Goal: Task Accomplishment & Management: Use online tool/utility

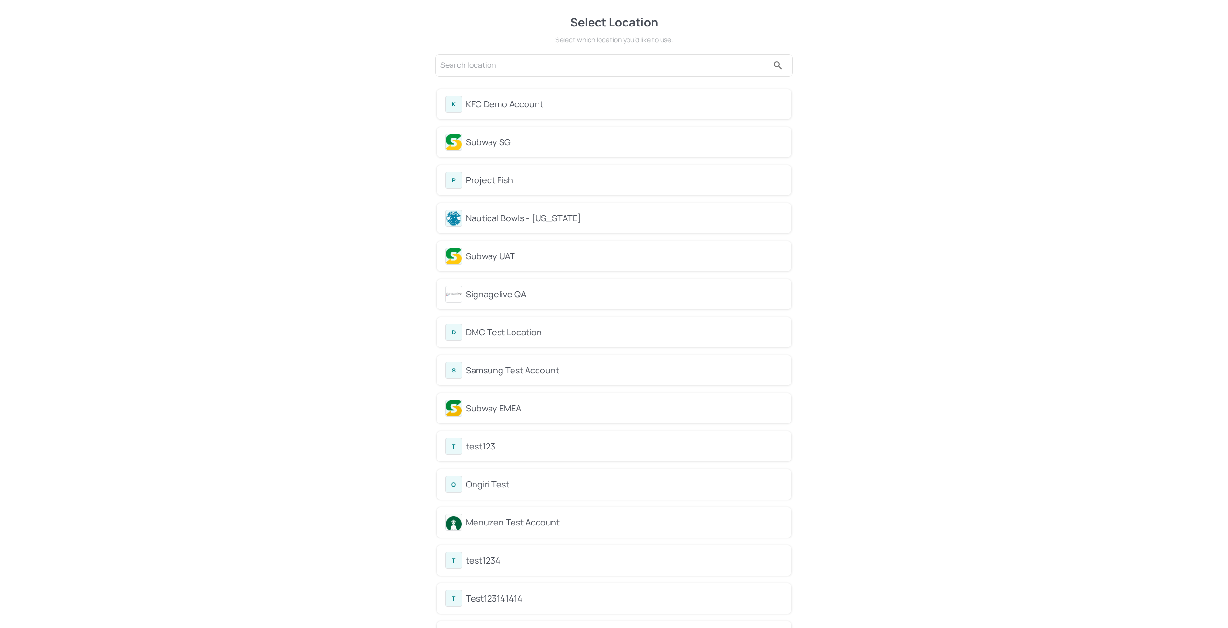
click at [494, 111] on div "K KFC Demo Account" at bounding box center [614, 104] width 338 height 17
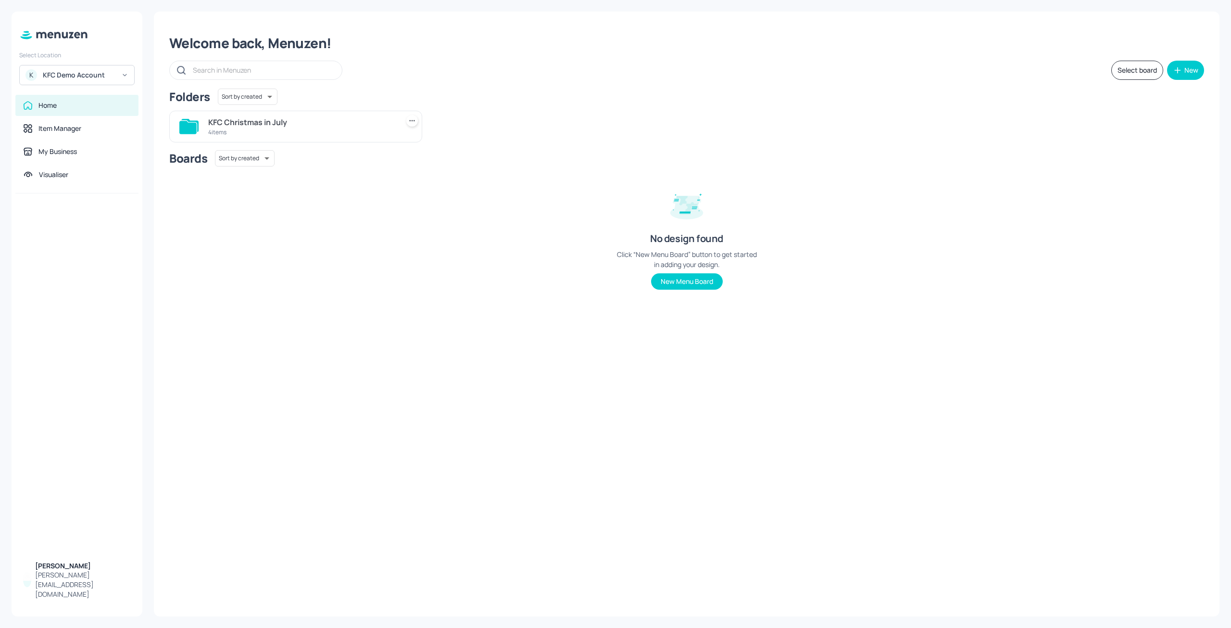
click at [263, 134] on div "4 items" at bounding box center [301, 132] width 187 height 8
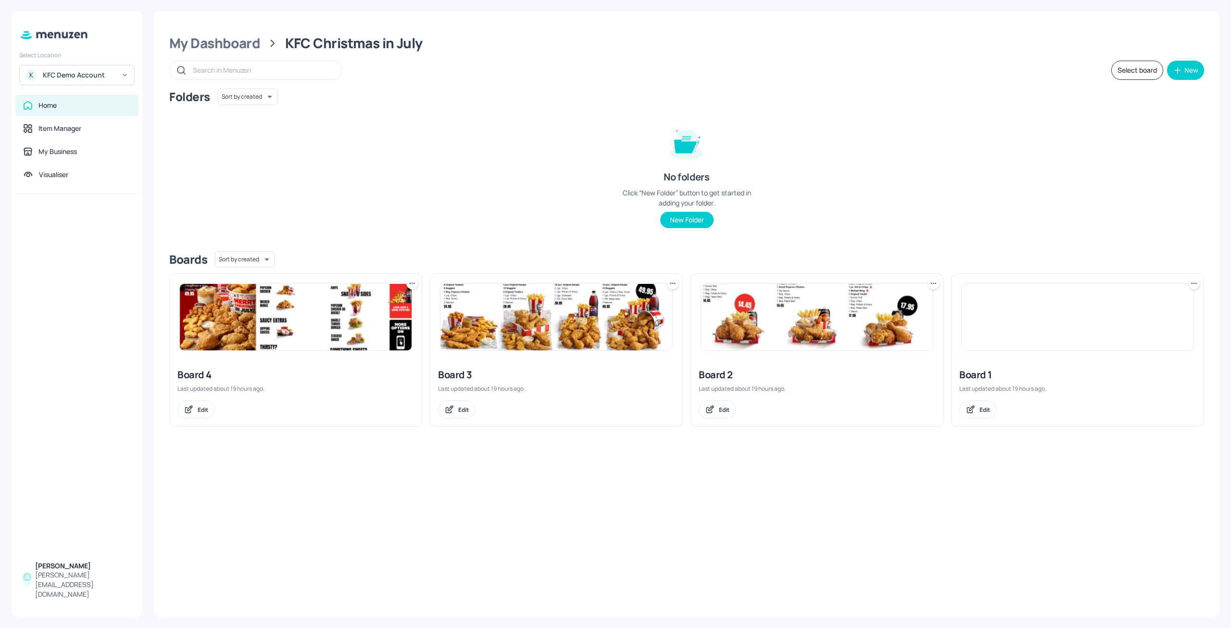
click at [977, 324] on img at bounding box center [1078, 317] width 232 height 66
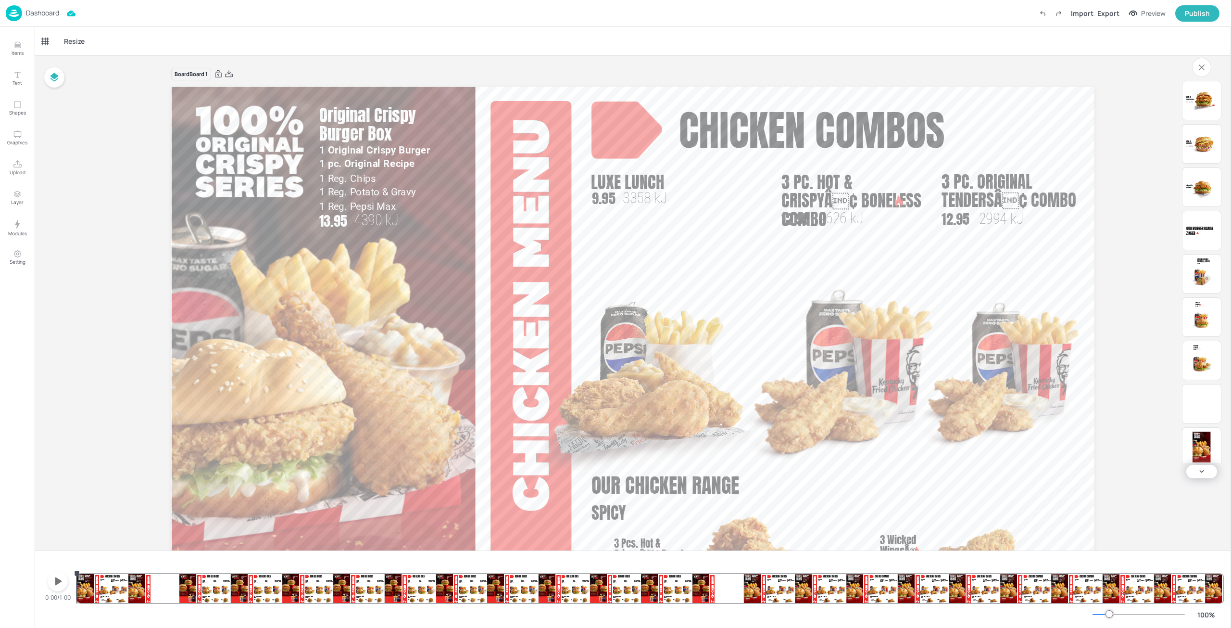
click at [60, 583] on icon "button" at bounding box center [57, 580] width 15 height 15
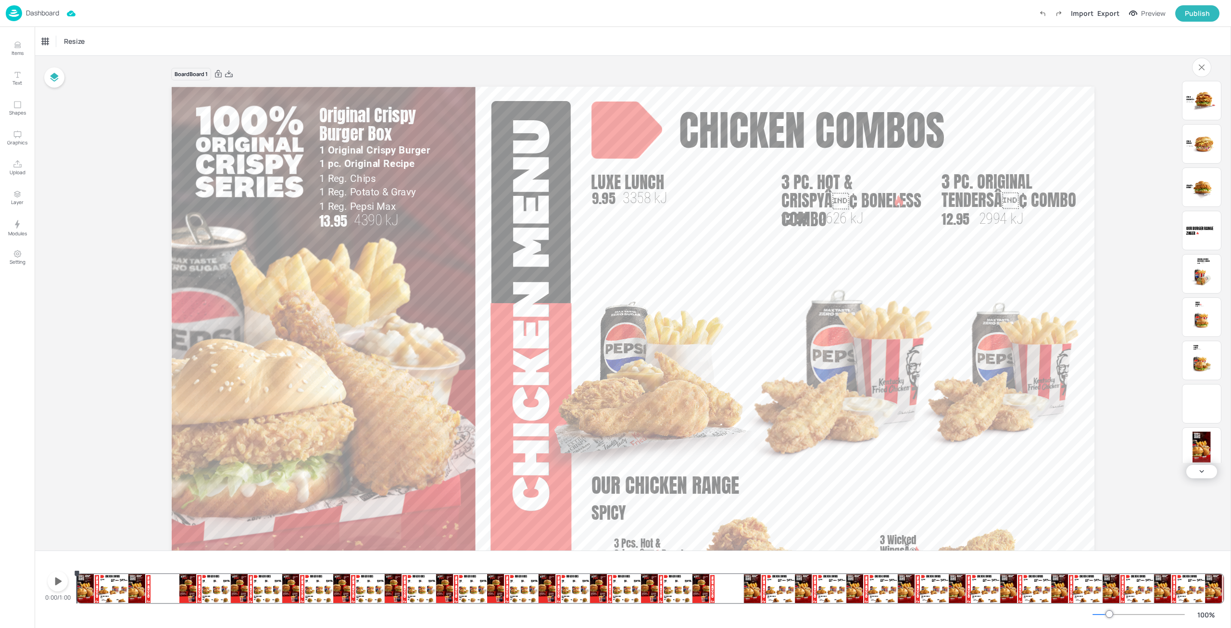
drag, startPoint x: 392, startPoint y: 594, endPoint x: -38, endPoint y: 579, distance: 430.7
click at [0, 579] on html "Dashboard Import Export Preview Publish Items Text Shapes Graphics Upload Layer…" at bounding box center [615, 314] width 1231 height 628
click at [1150, 12] on div "Preview" at bounding box center [1153, 13] width 25 height 11
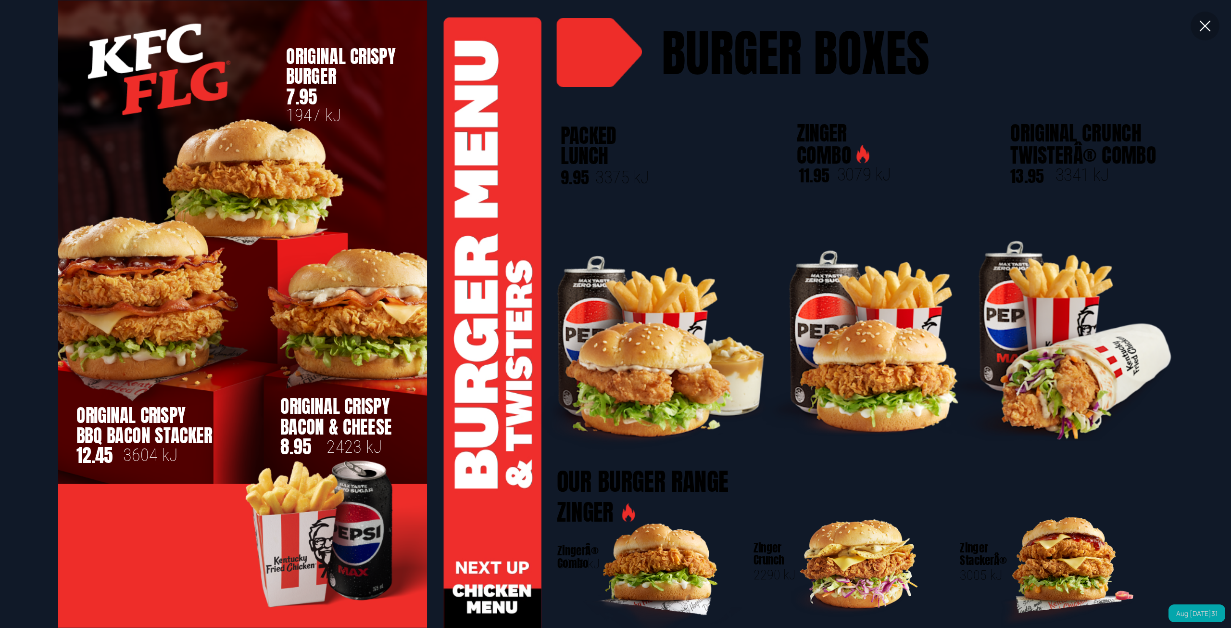
click at [1202, 23] on icon at bounding box center [1205, 26] width 11 height 11
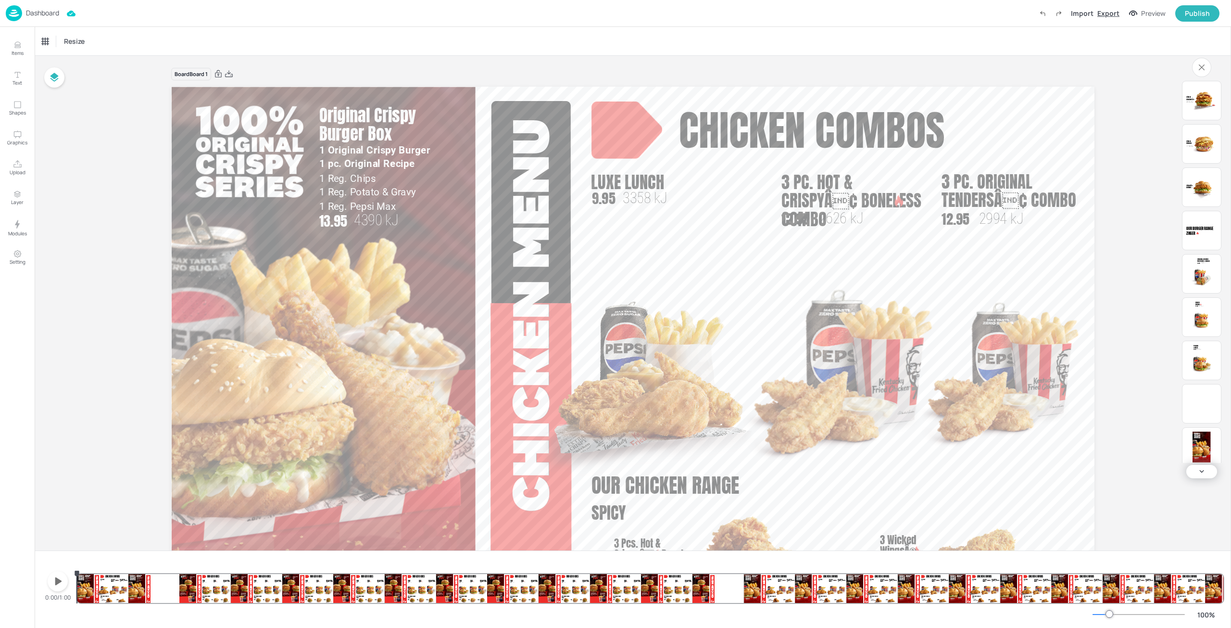
click at [1117, 13] on div "Export" at bounding box center [1109, 13] width 22 height 10
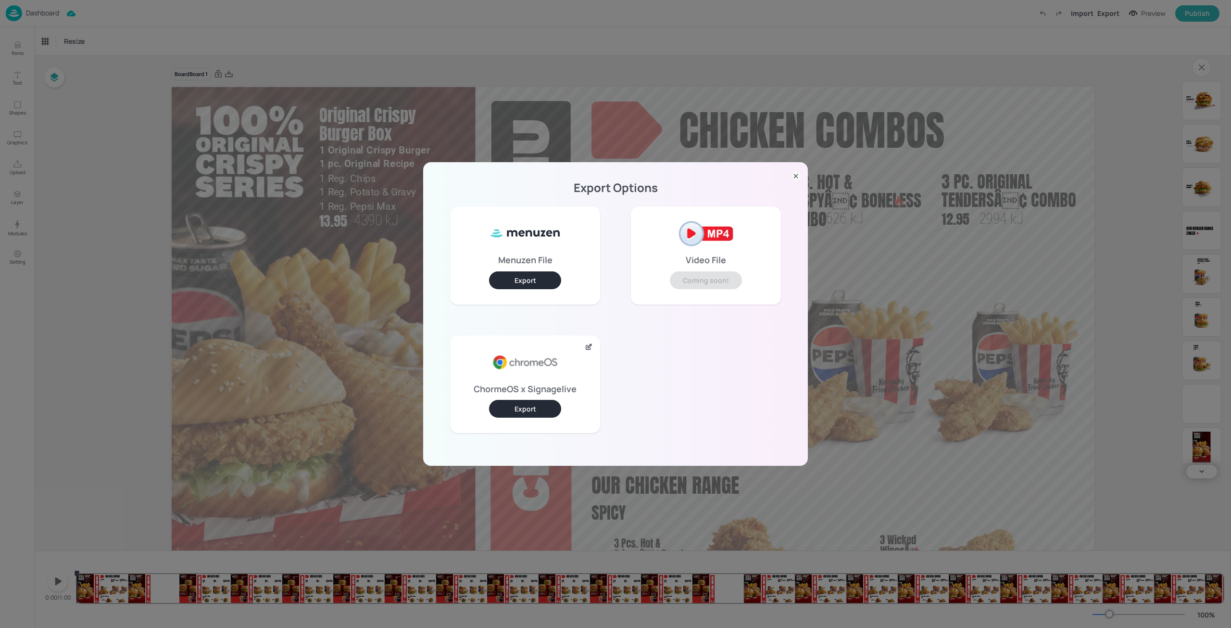
click at [521, 409] on button "Export" at bounding box center [525, 409] width 72 height 18
